Goal: Task Accomplishment & Management: Manage account settings

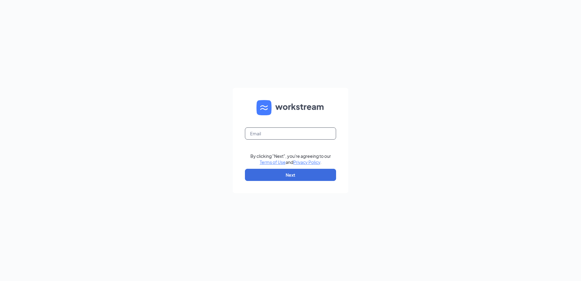
click at [280, 133] on input "text" at bounding box center [290, 133] width 91 height 12
type input "bismarck823@nilsonculvers.com"
click at [271, 173] on button "Next" at bounding box center [290, 175] width 91 height 12
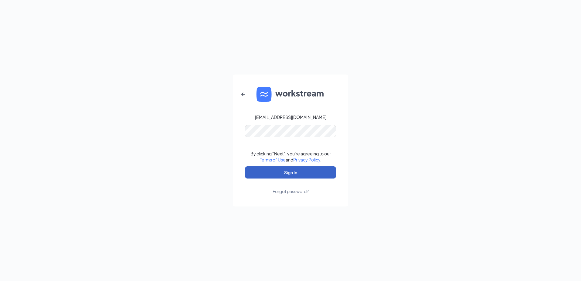
click at [294, 172] on button "Sign In" at bounding box center [290, 172] width 91 height 12
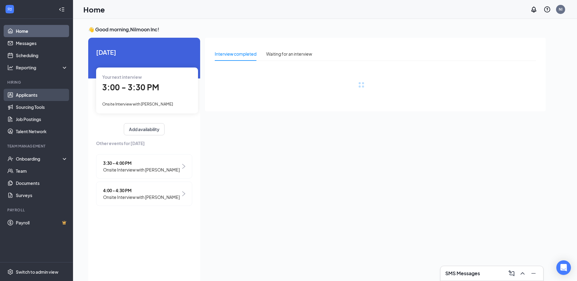
click at [29, 96] on link "Applicants" at bounding box center [42, 95] width 52 height 12
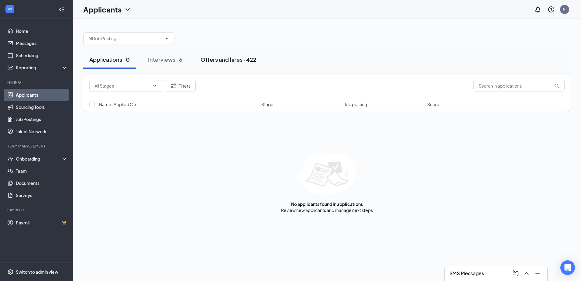
click at [207, 61] on div "Offers and hires · 422" at bounding box center [229, 60] width 56 height 8
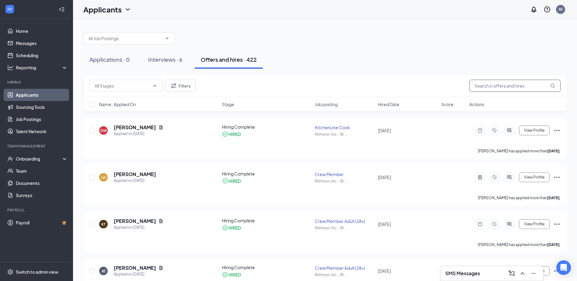
click at [487, 86] on input "text" at bounding box center [514, 86] width 91 height 12
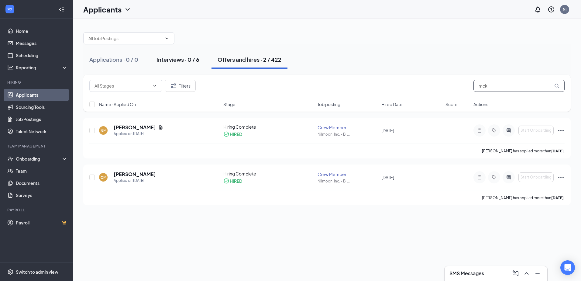
type input "mck"
click at [185, 58] on div "Interviews · 0 / 6" at bounding box center [178, 60] width 43 height 8
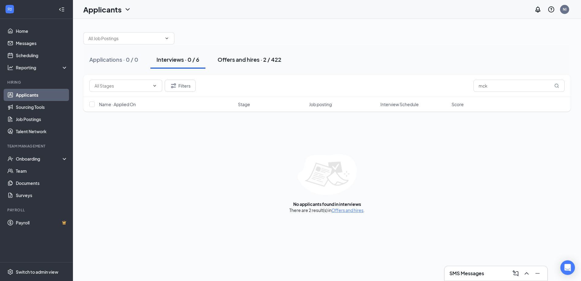
drag, startPoint x: 236, startPoint y: 56, endPoint x: 241, endPoint y: 58, distance: 5.2
click at [237, 56] on div "Offers and hires · 2 / 422" at bounding box center [250, 60] width 64 height 8
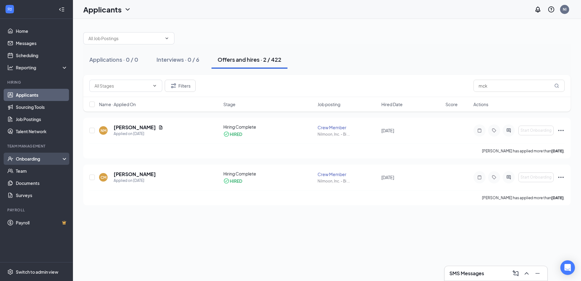
click at [38, 160] on div "Onboarding" at bounding box center [39, 159] width 47 height 6
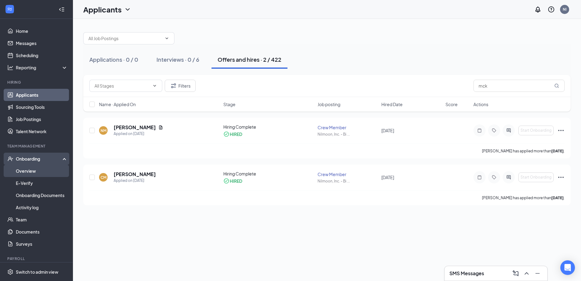
click at [33, 173] on link "Overview" at bounding box center [42, 171] width 52 height 12
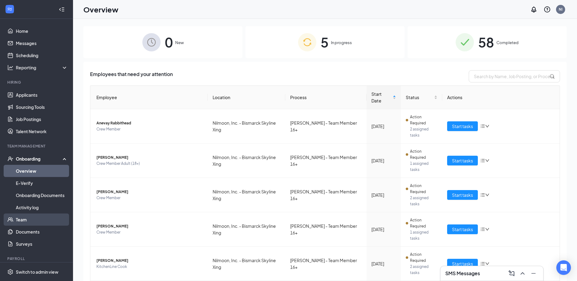
click at [31, 216] on link "Team" at bounding box center [42, 219] width 52 height 12
